Goal: Information Seeking & Learning: Find contact information

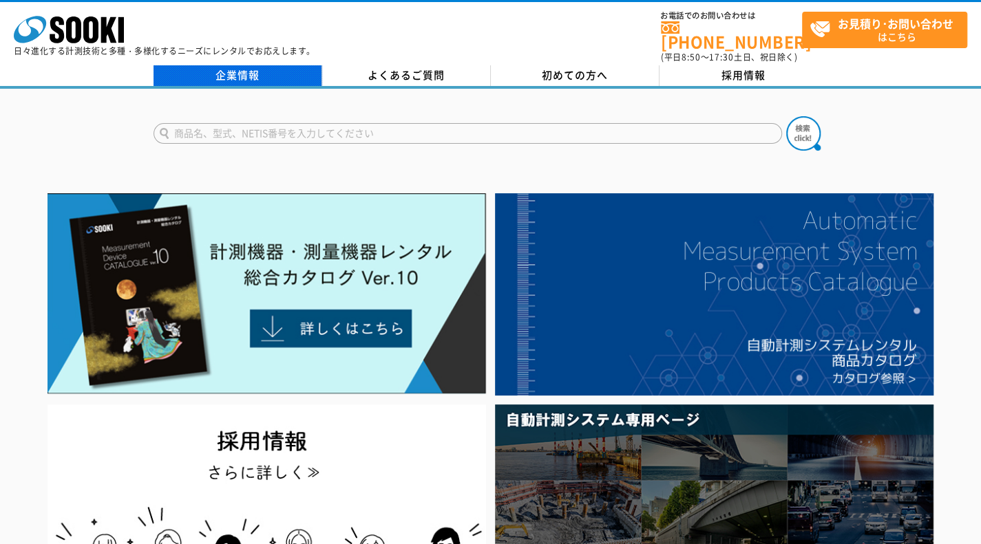
click at [245, 65] on link "企業情報" at bounding box center [237, 75] width 169 height 21
click at [239, 65] on link "企業情報" at bounding box center [237, 75] width 169 height 21
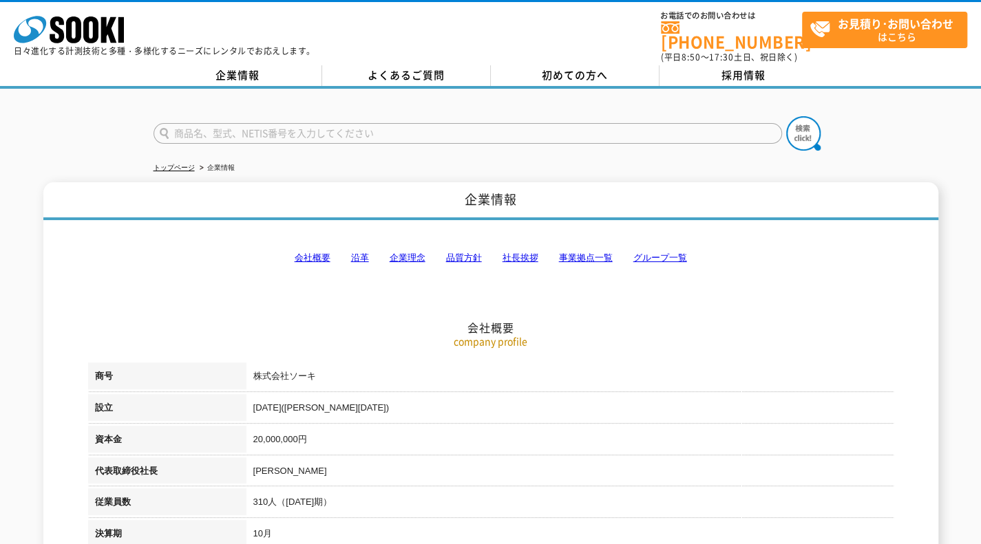
click at [573, 253] on link "事業拠点一覧" at bounding box center [586, 258] width 54 height 10
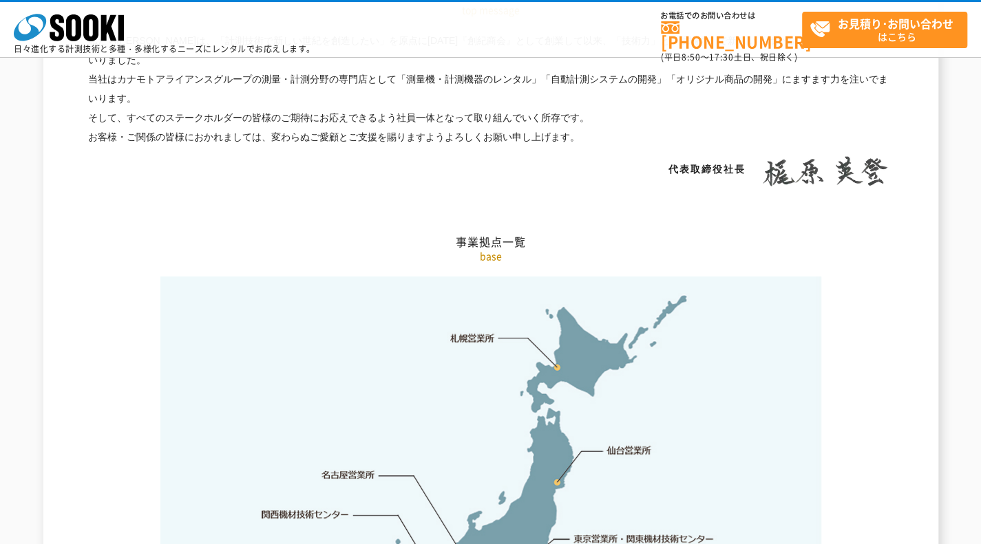
scroll to position [2763, 0]
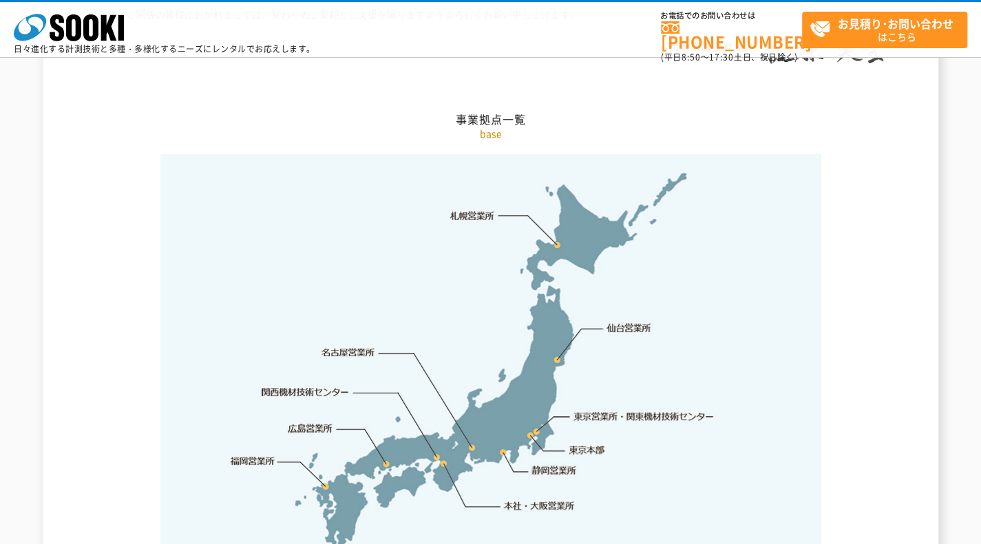
click at [607, 409] on link "東京営業所・関東機材技術センター" at bounding box center [644, 416] width 141 height 14
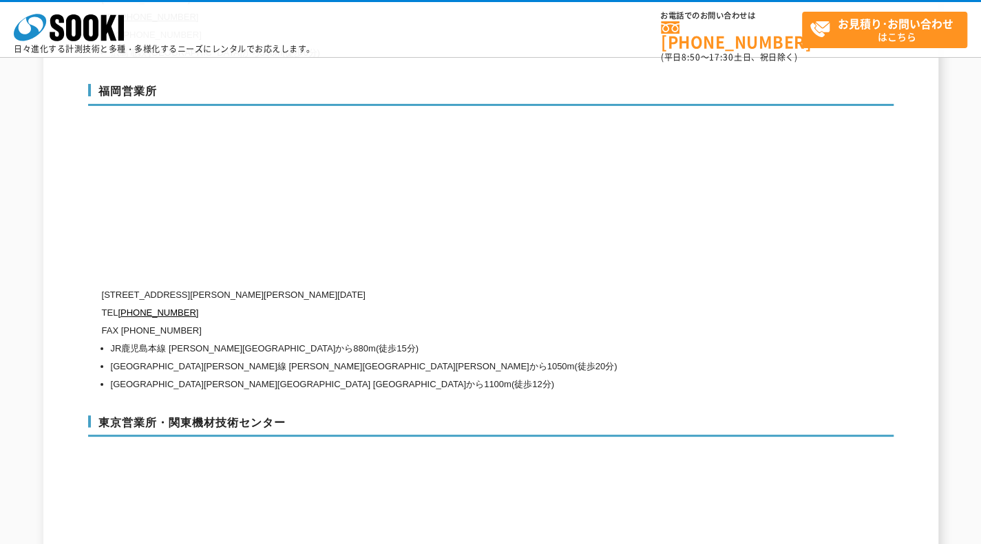
scroll to position [5398, 0]
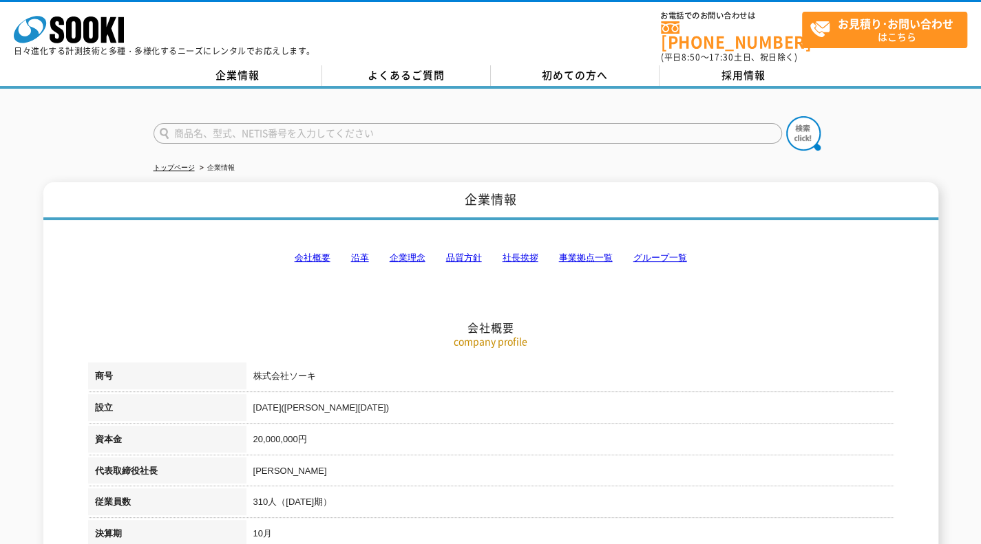
click at [586, 253] on link "事業拠点一覧" at bounding box center [586, 258] width 54 height 10
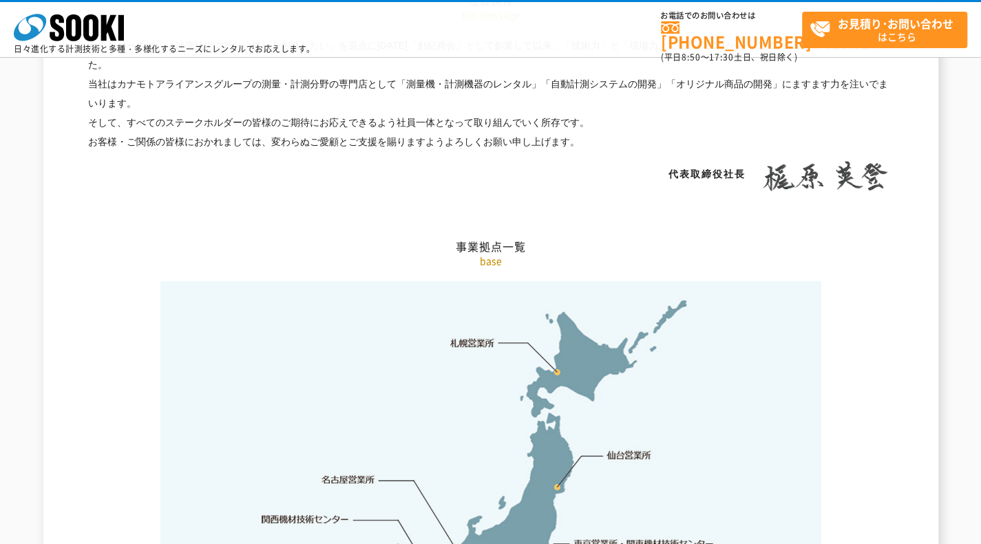
scroll to position [2763, 0]
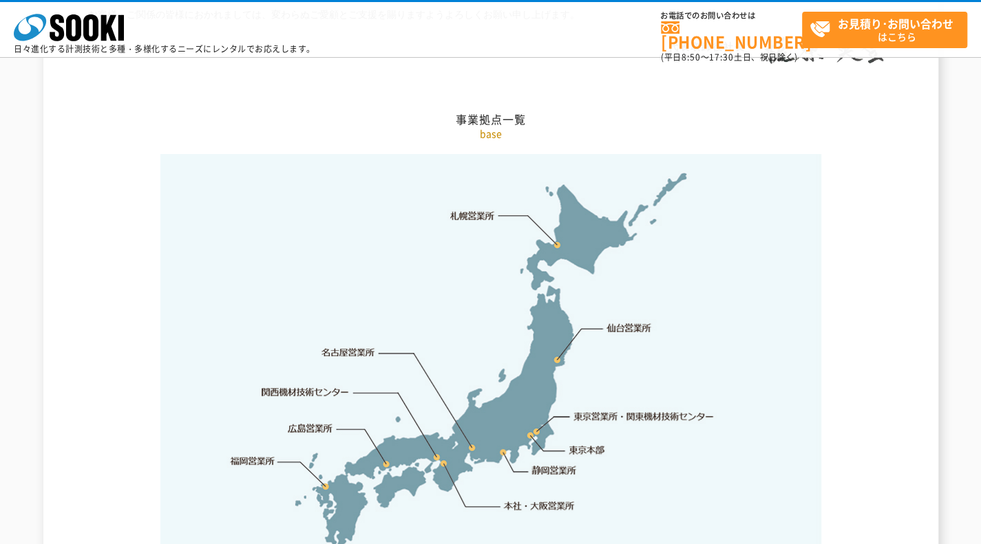
click at [575, 444] on link "東京本部" at bounding box center [587, 451] width 36 height 14
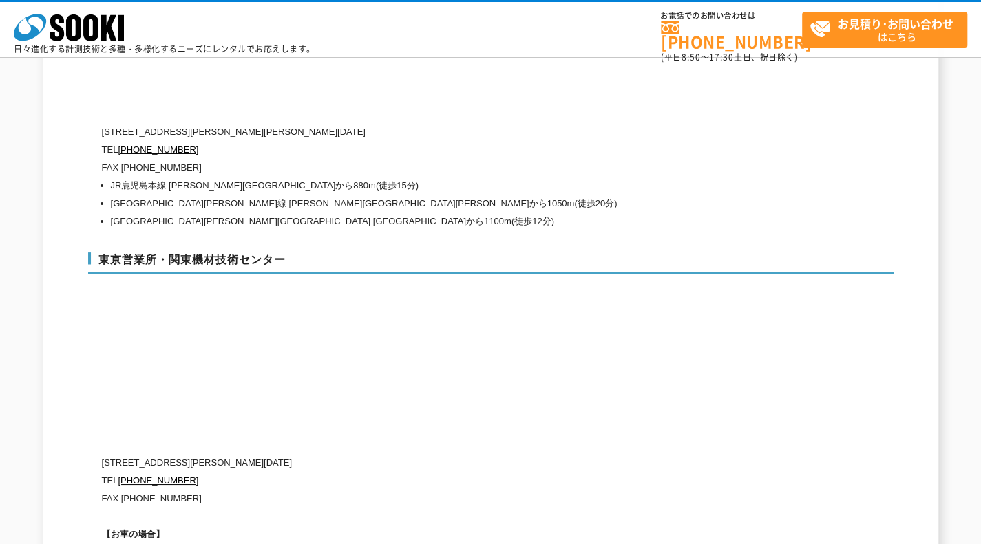
scroll to position [5575, 0]
